Goal: Information Seeking & Learning: Learn about a topic

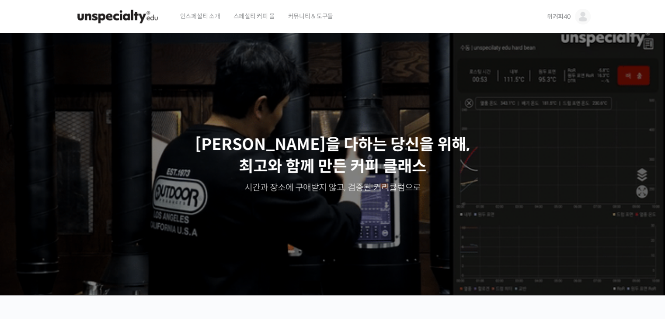
click at [583, 16] on img at bounding box center [583, 17] width 16 height 16
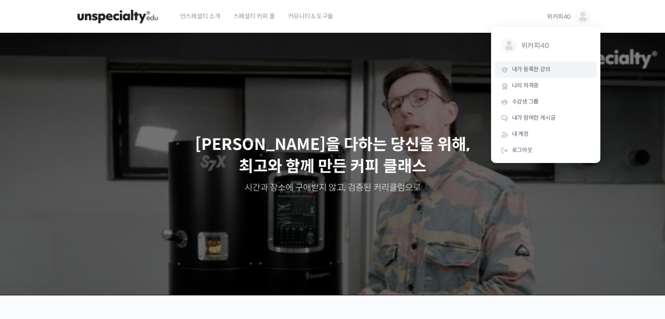
click at [532, 71] on span "내가 등록한 강의" at bounding box center [531, 69] width 38 height 7
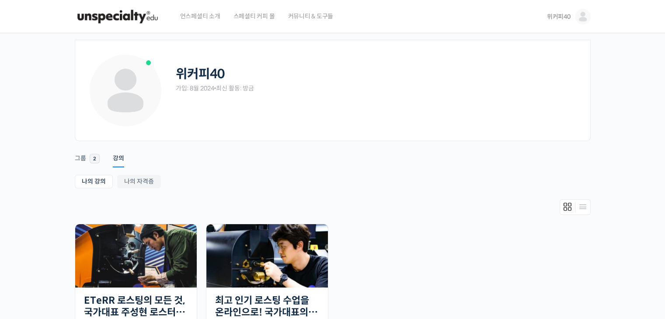
scroll to position [87, 0]
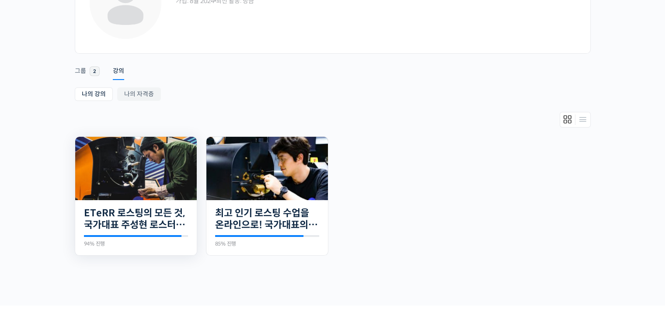
click at [116, 173] on img at bounding box center [136, 168] width 122 height 63
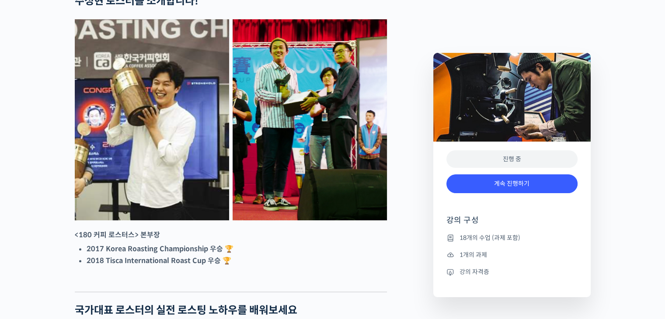
scroll to position [393, 0]
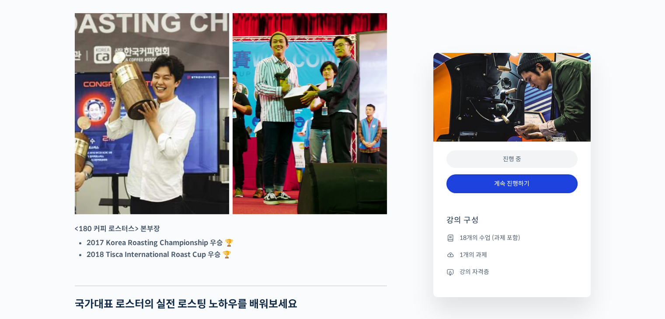
click at [514, 179] on link "계속 진행하기" at bounding box center [511, 183] width 131 height 19
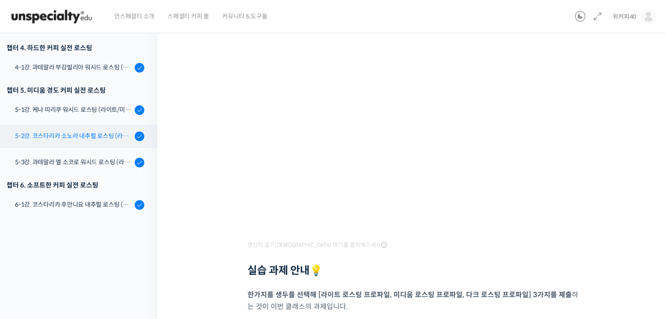
scroll to position [290, 0]
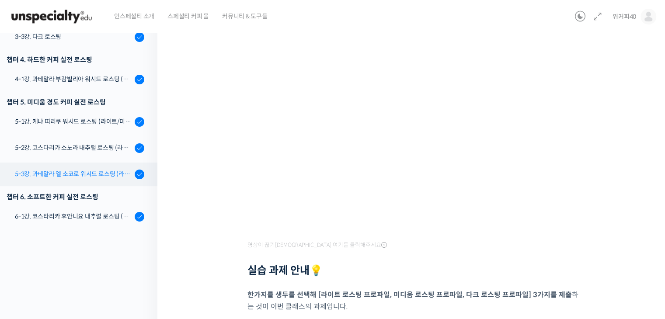
click at [79, 174] on div "5-3강. 과테말라 엘 소코로 워시드 로스팅 (라이트/미디움/다크)" at bounding box center [73, 174] width 117 height 10
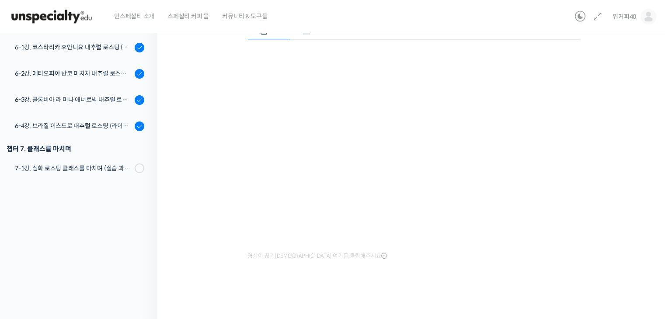
scroll to position [362, 0]
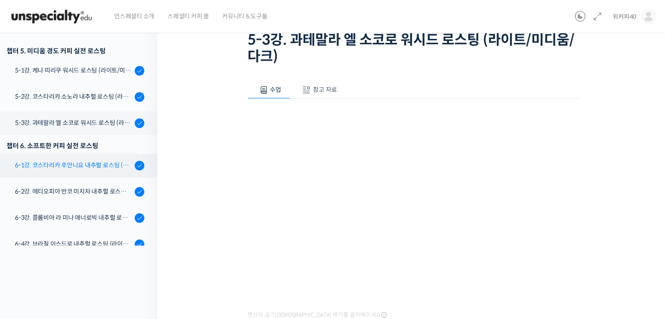
click at [73, 165] on div "6-1강. 코스타리카 후안니요 내추럴 로스팅 (라이트/미디움/다크)" at bounding box center [73, 165] width 117 height 10
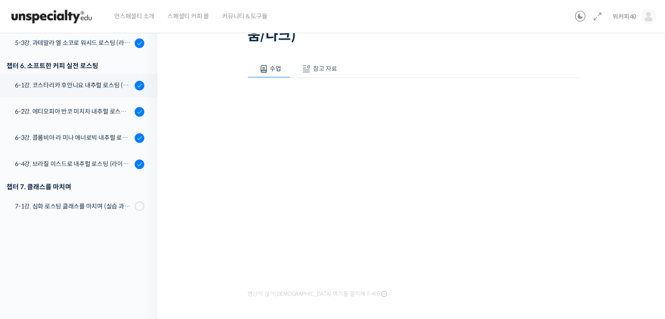
scroll to position [362, 0]
